Goal: Check status: Check status

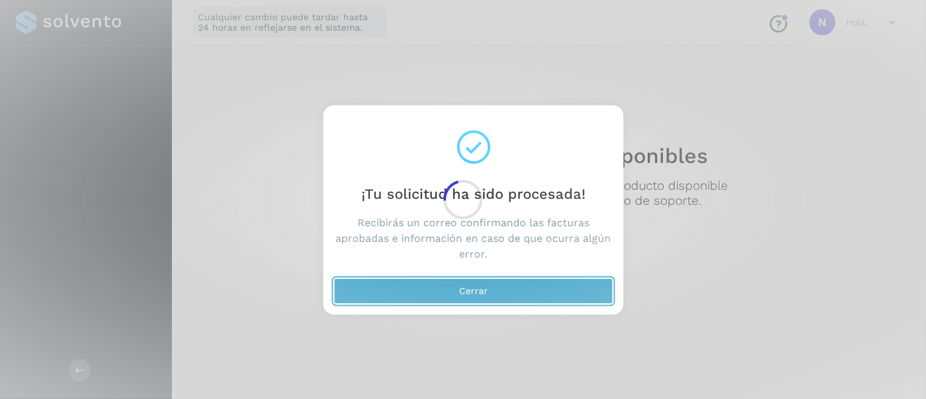
click at [446, 287] on button "Cerrar" at bounding box center [473, 291] width 279 height 26
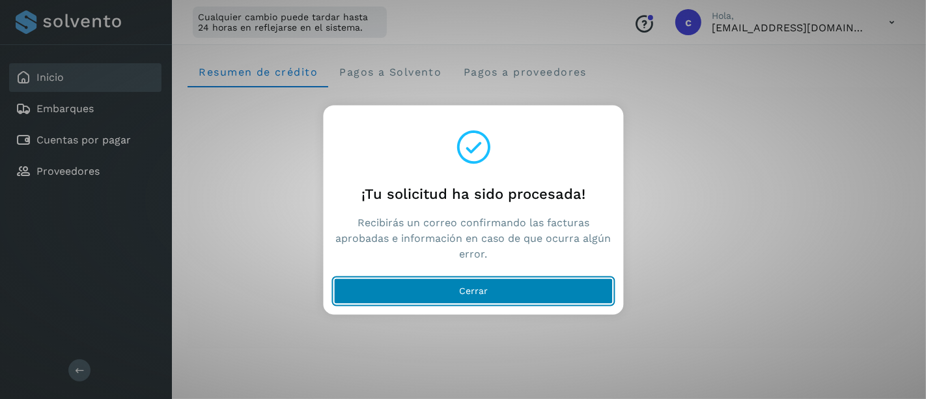
click at [402, 292] on button "Cerrar" at bounding box center [473, 291] width 279 height 26
